Goal: Information Seeking & Learning: Find contact information

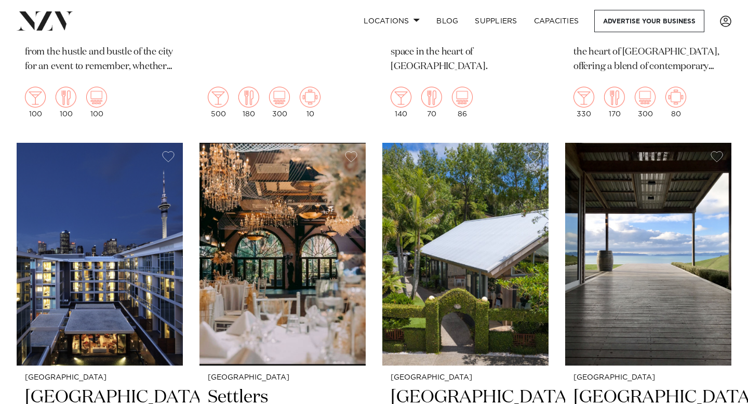
scroll to position [1716, 0]
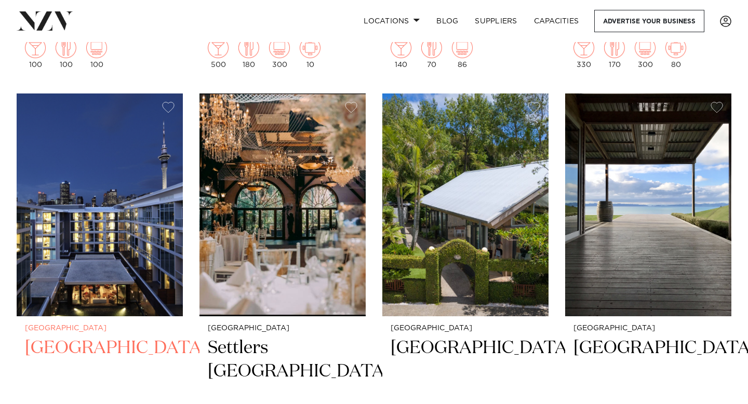
click at [109, 337] on h2 "[GEOGRAPHIC_DATA]" at bounding box center [100, 372] width 150 height 70
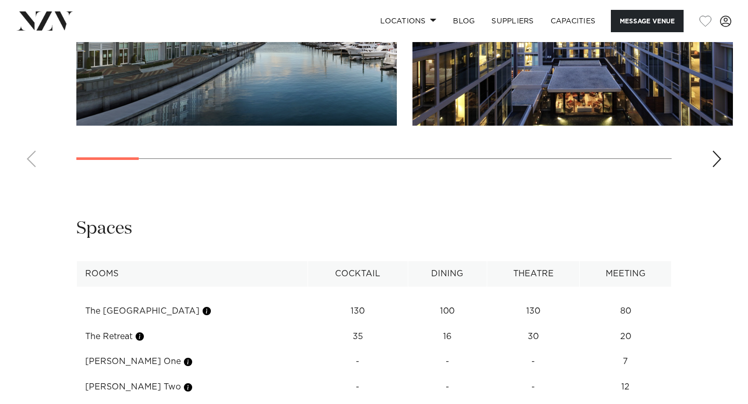
scroll to position [1231, 0]
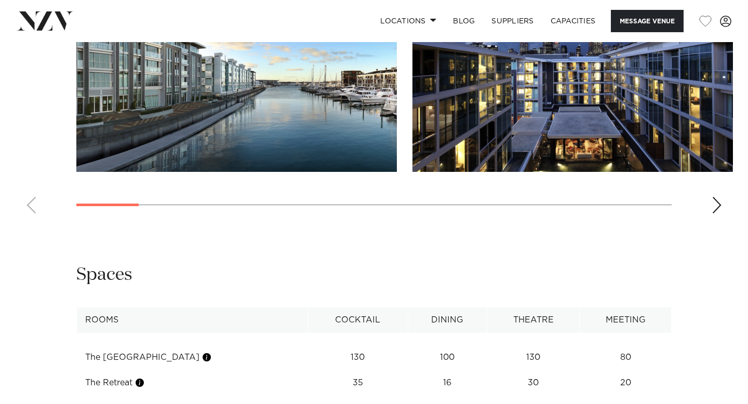
click at [722, 214] on div "Next slide" at bounding box center [717, 205] width 10 height 17
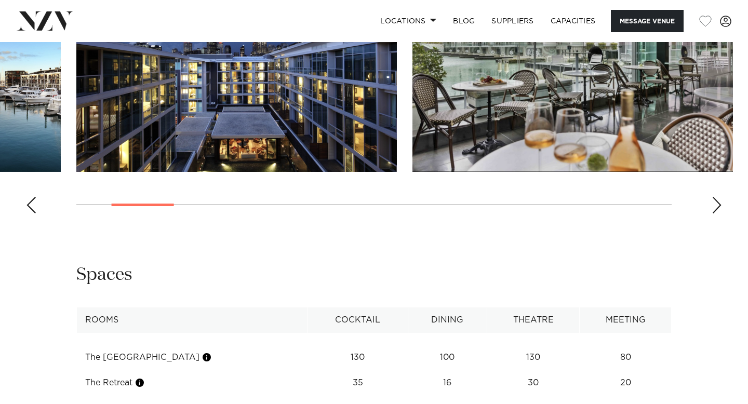
click at [719, 214] on div "Next slide" at bounding box center [717, 205] width 10 height 17
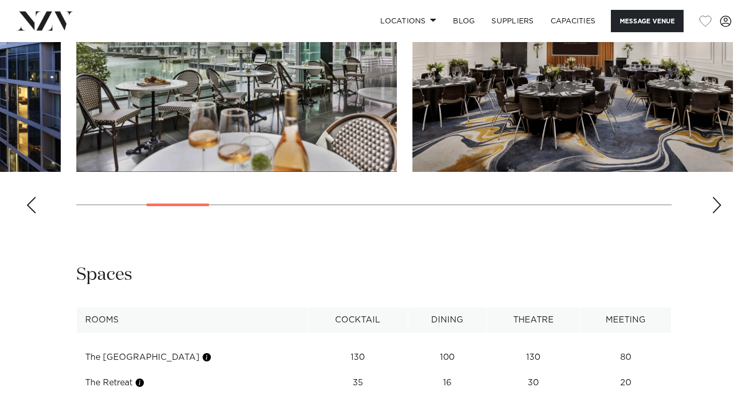
click at [719, 214] on div "Next slide" at bounding box center [717, 205] width 10 height 17
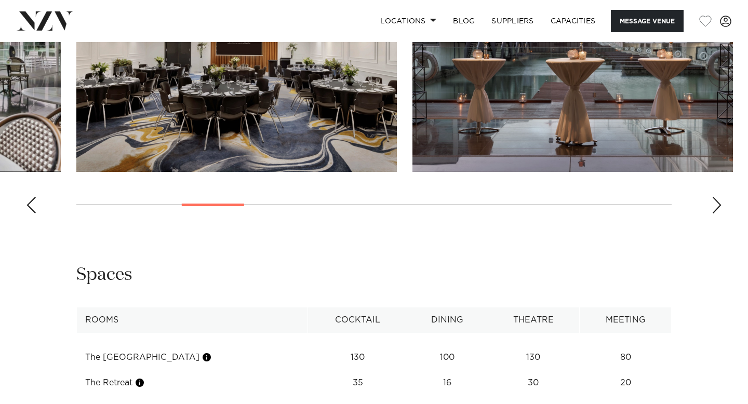
click at [719, 214] on div "Next slide" at bounding box center [717, 205] width 10 height 17
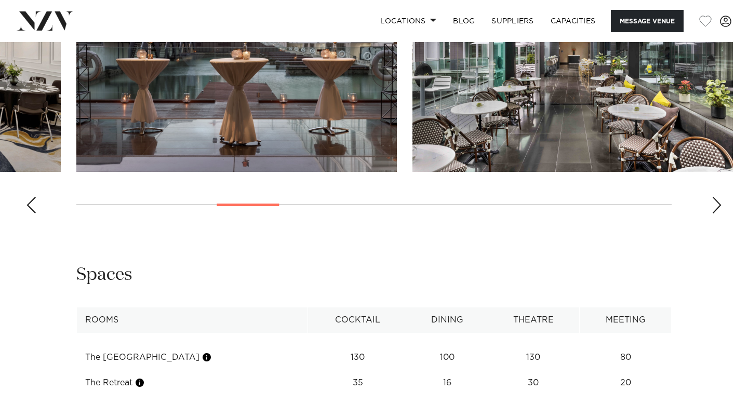
click at [719, 214] on div "Next slide" at bounding box center [717, 205] width 10 height 17
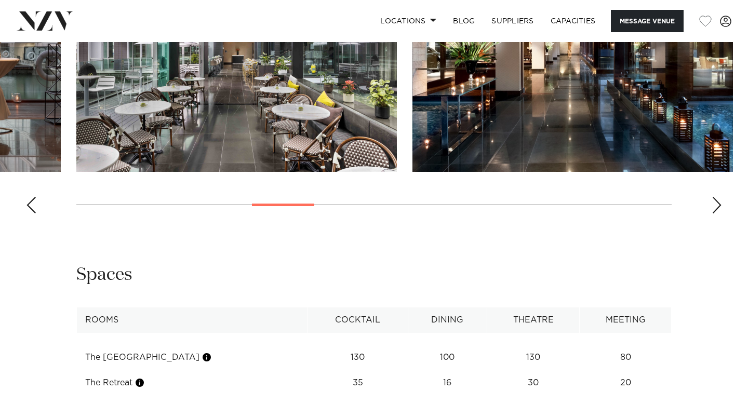
click at [719, 214] on div "Next slide" at bounding box center [717, 205] width 10 height 17
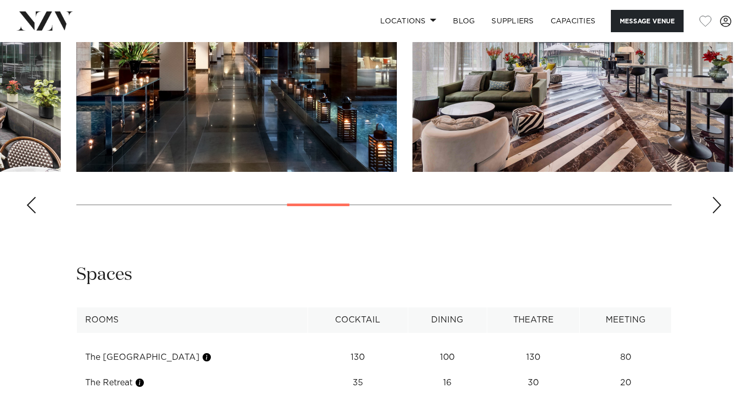
click at [719, 214] on div "Next slide" at bounding box center [717, 205] width 10 height 17
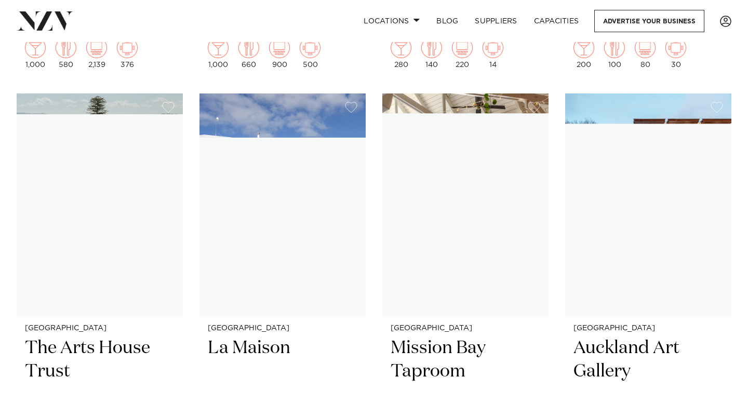
scroll to position [6213, 0]
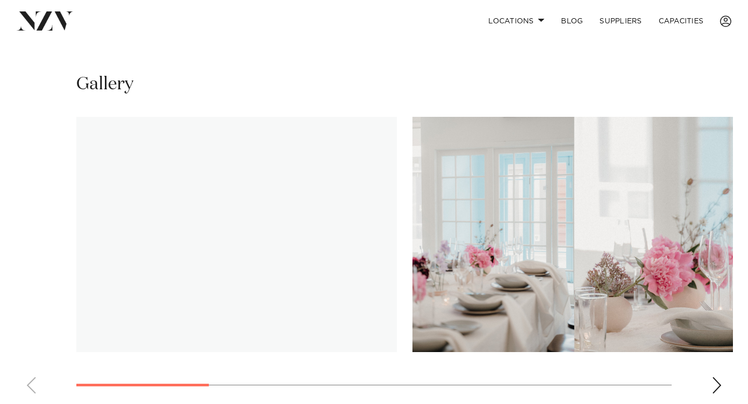
scroll to position [713, 0]
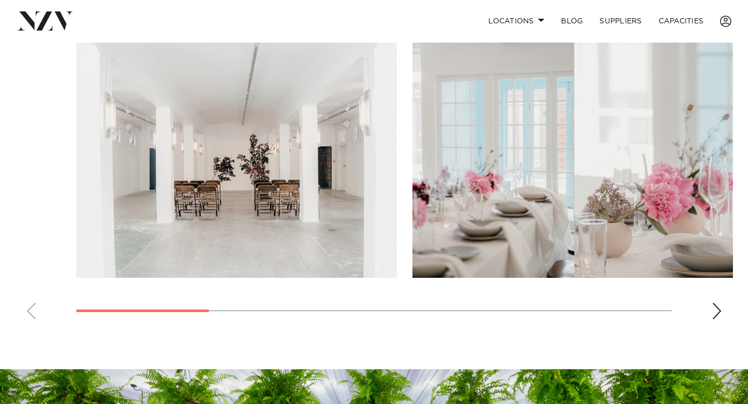
click at [713, 312] on div "Next slide" at bounding box center [717, 311] width 10 height 17
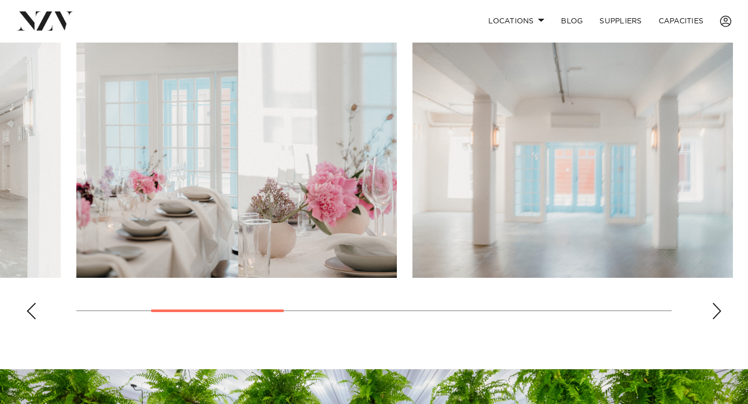
click at [713, 312] on div "Next slide" at bounding box center [717, 311] width 10 height 17
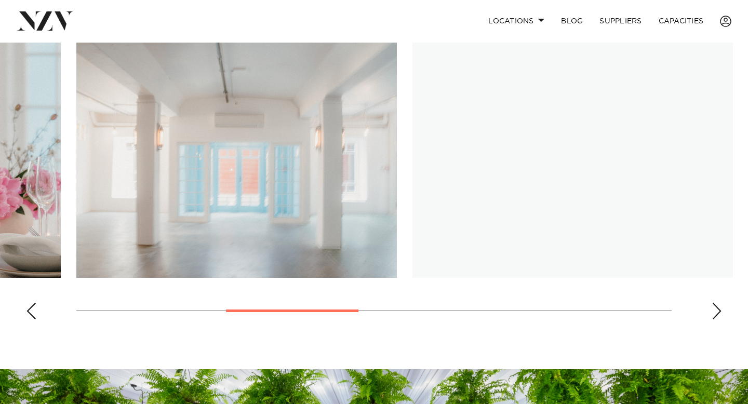
click at [713, 312] on div "Next slide" at bounding box center [717, 311] width 10 height 17
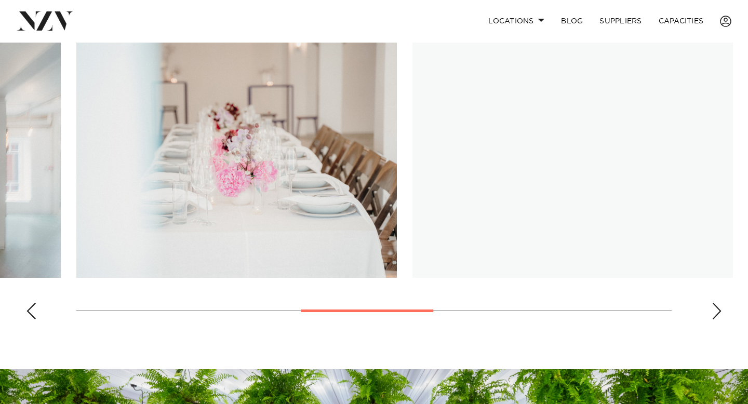
click at [713, 312] on div "Next slide" at bounding box center [717, 311] width 10 height 17
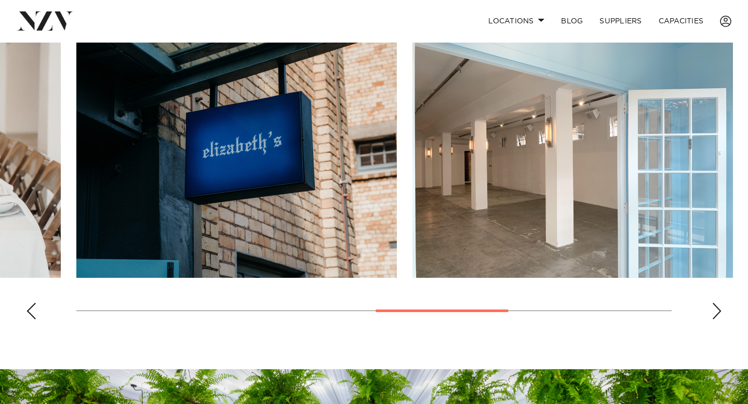
click at [713, 312] on div "Next slide" at bounding box center [717, 311] width 10 height 17
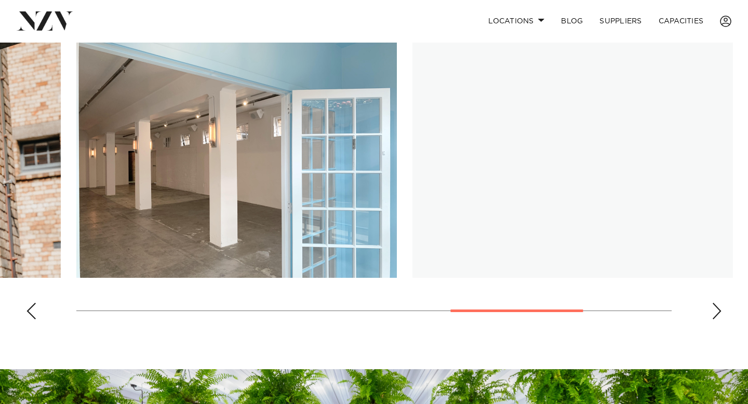
click at [713, 312] on div "Next slide" at bounding box center [717, 311] width 10 height 17
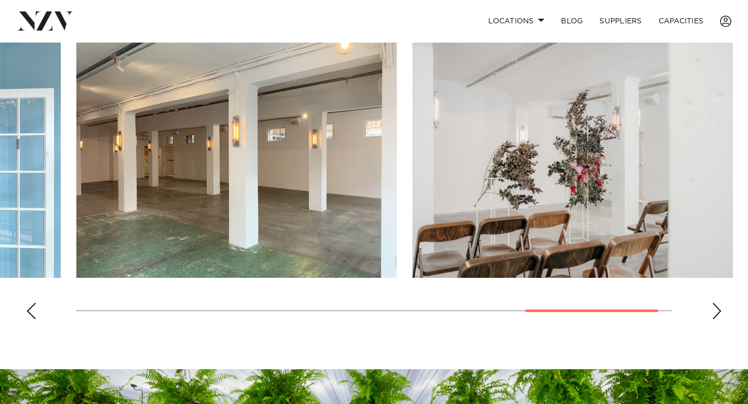
click at [713, 312] on div "Next slide" at bounding box center [717, 311] width 10 height 17
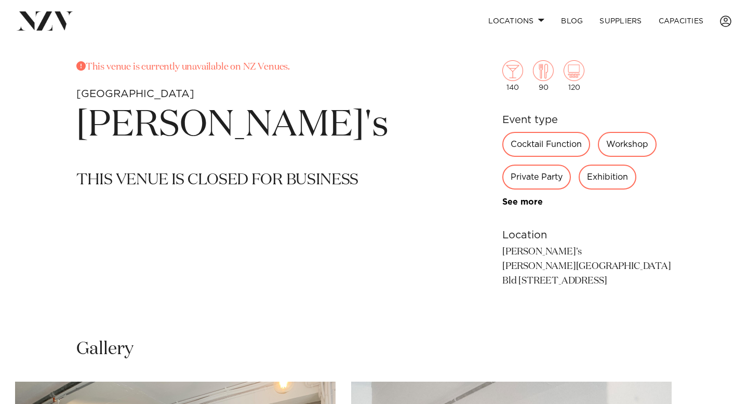
scroll to position [382, 0]
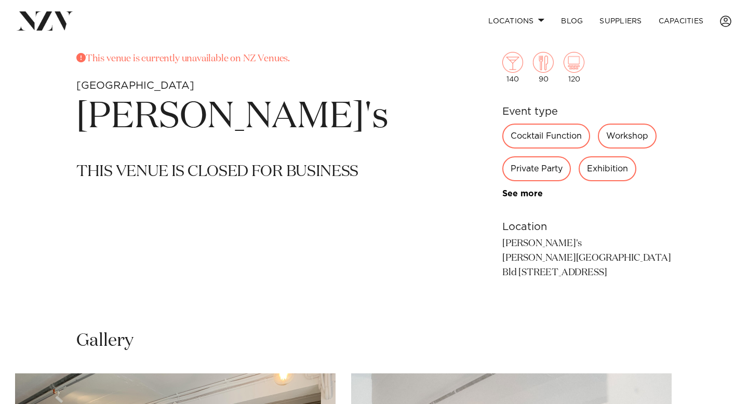
drag, startPoint x: 489, startPoint y: 244, endPoint x: 662, endPoint y: 286, distance: 177.4
click at [662, 286] on div "This venue is currently unavailable on NZ Venues. Auckland Elizabeth's THIS VEN…" at bounding box center [374, 183] width 732 height 262
copy p "Elizabeth's Victoria Park Market Bld 23, 210-218 Victoria St Auckland"
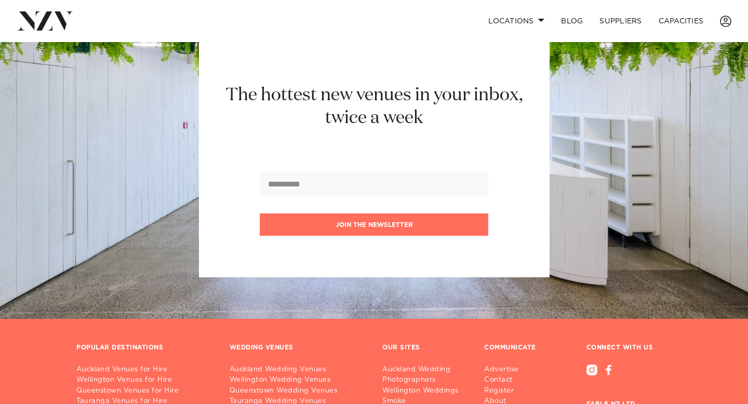
scroll to position [1260, 0]
